Goal: Navigation & Orientation: Find specific page/section

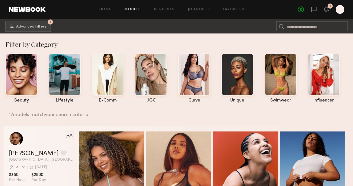
click at [230, 11] on div "Home Models Requests Job Posts Favorites Sign Out No fees up to $5,000 1 J" at bounding box center [195, 9] width 298 height 9
click at [232, 10] on link "Favorites" at bounding box center [233, 10] width 21 height 4
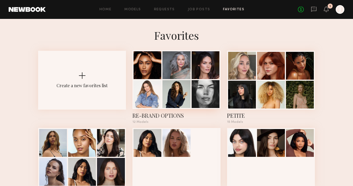
click at [171, 77] on div at bounding box center [176, 65] width 28 height 28
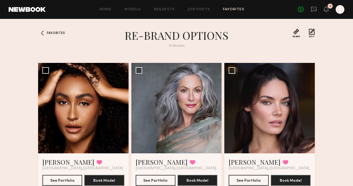
click at [351, 85] on div "Favorites RE-BRAND OPTIONS 19 Models Share Copy Shareable Link Edit Kolbi S. Fa…" at bounding box center [176, 187] width 353 height 316
click at [328, 65] on div "Favorites RE-BRAND OPTIONS 19 Models Share Copy Shareable Link Edit Kolbi S. Fa…" at bounding box center [176, 187] width 353 height 316
click at [334, 64] on div "Favorites RE-BRAND OPTIONS 19 Models Share Copy Shareable Link Edit Kolbi S. Fa…" at bounding box center [176, 187] width 353 height 316
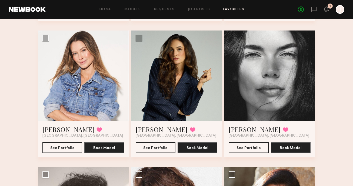
scroll to position [165, 0]
